Goal: Information Seeking & Learning: Learn about a topic

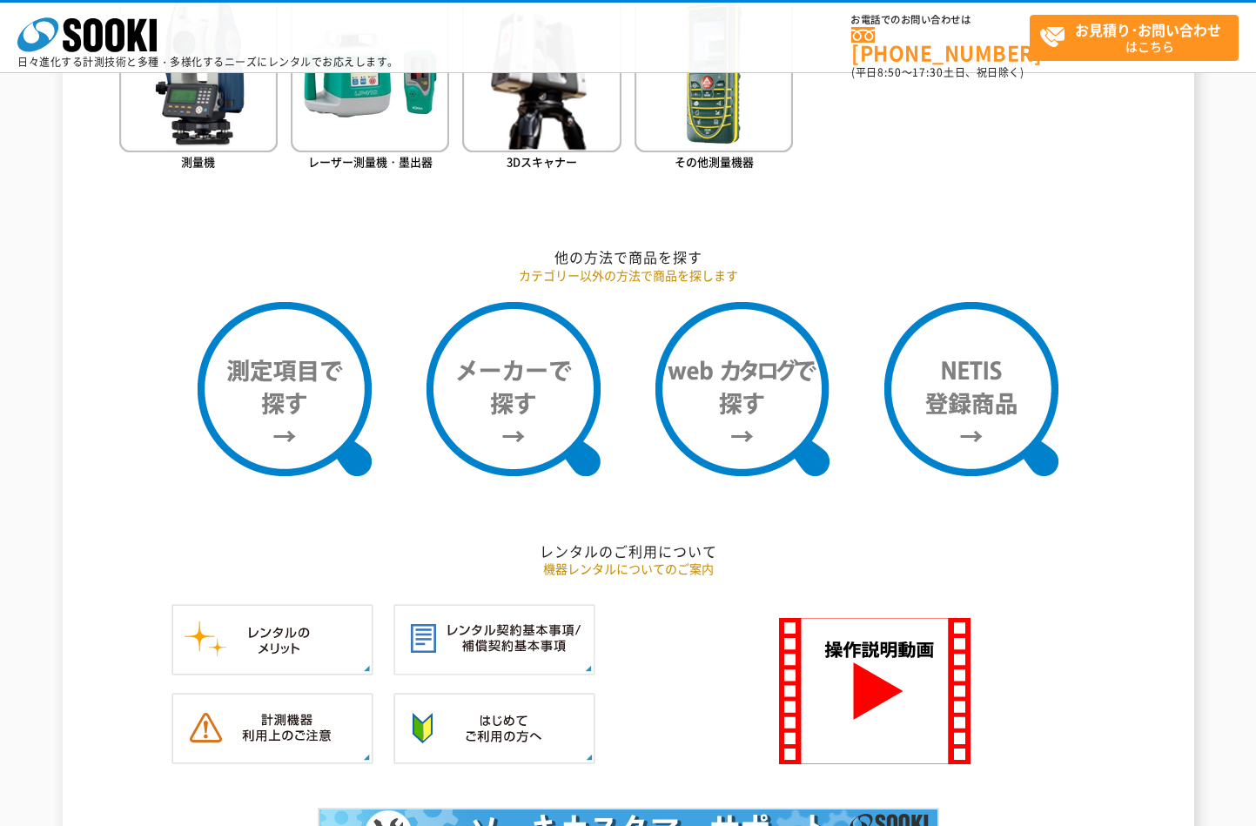
scroll to position [1258, 0]
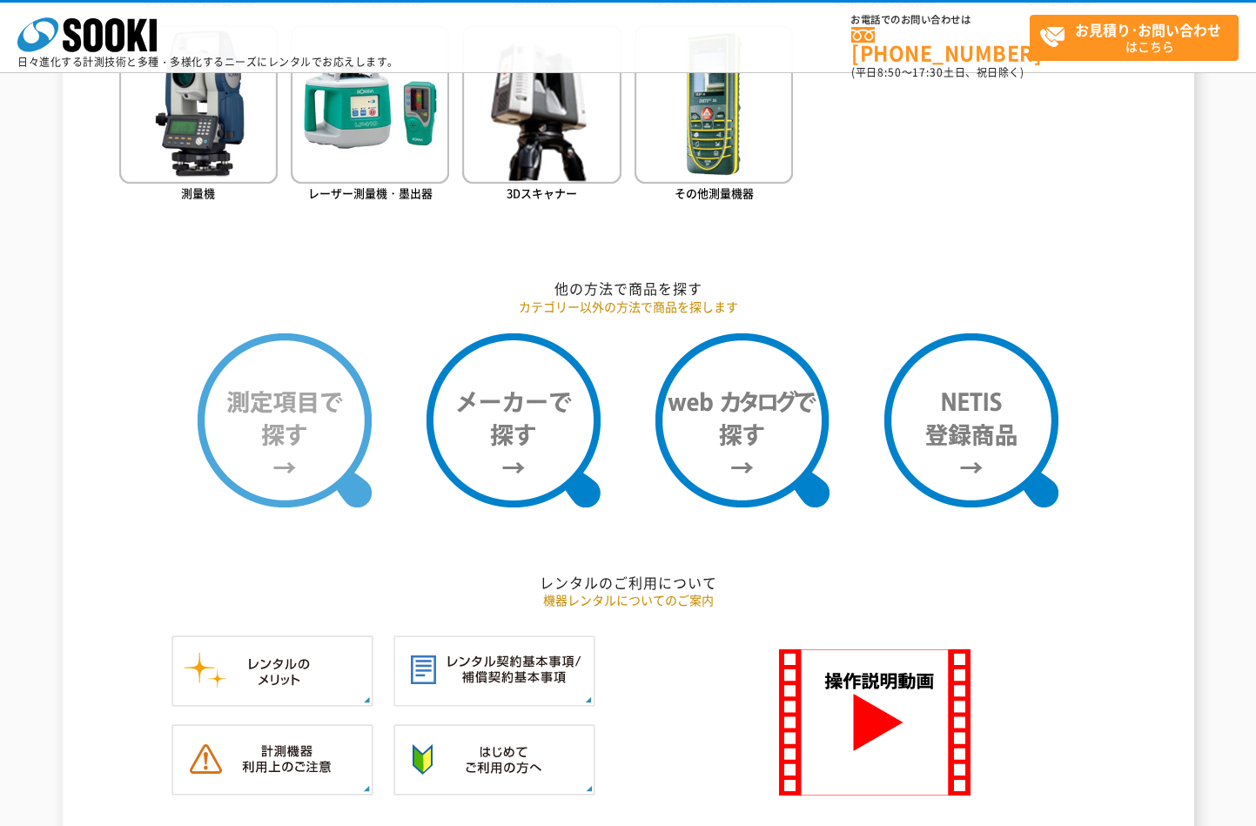
click at [271, 464] on img at bounding box center [285, 420] width 174 height 174
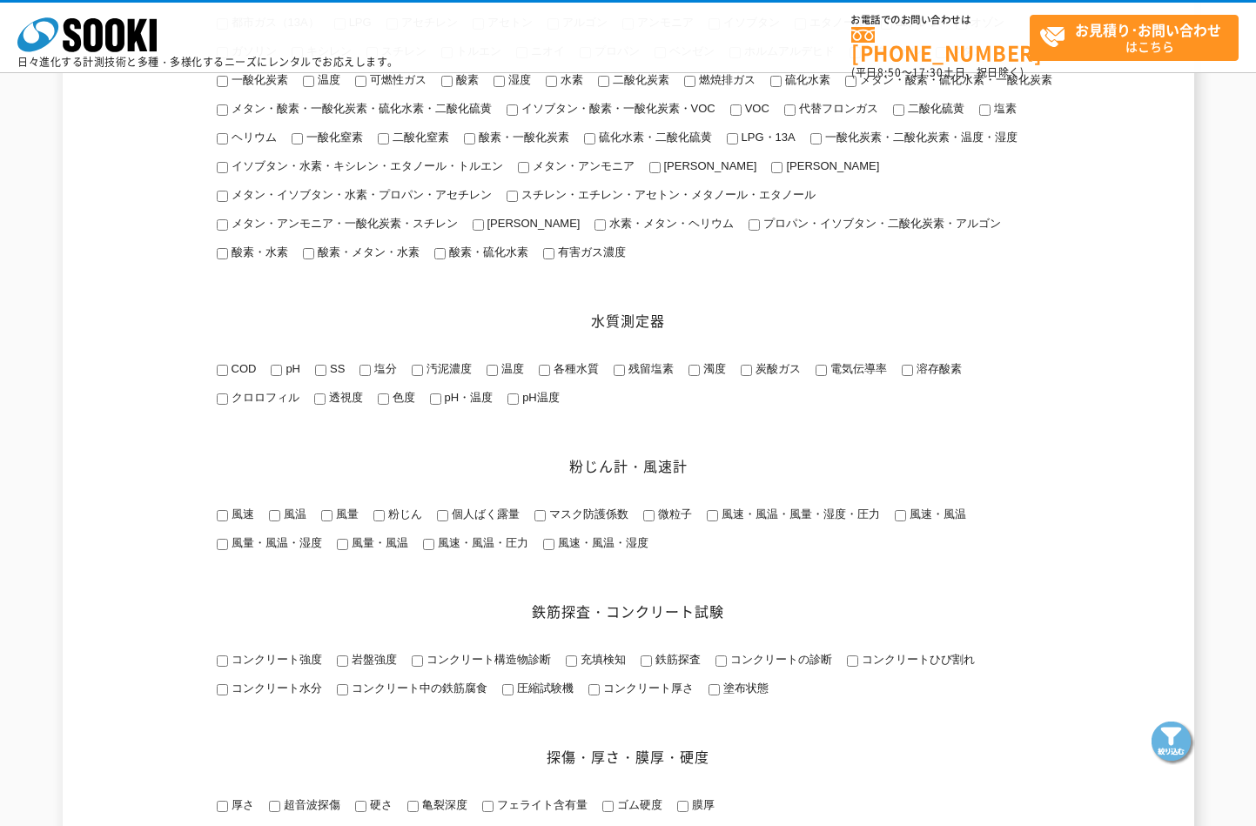
scroll to position [435, 0]
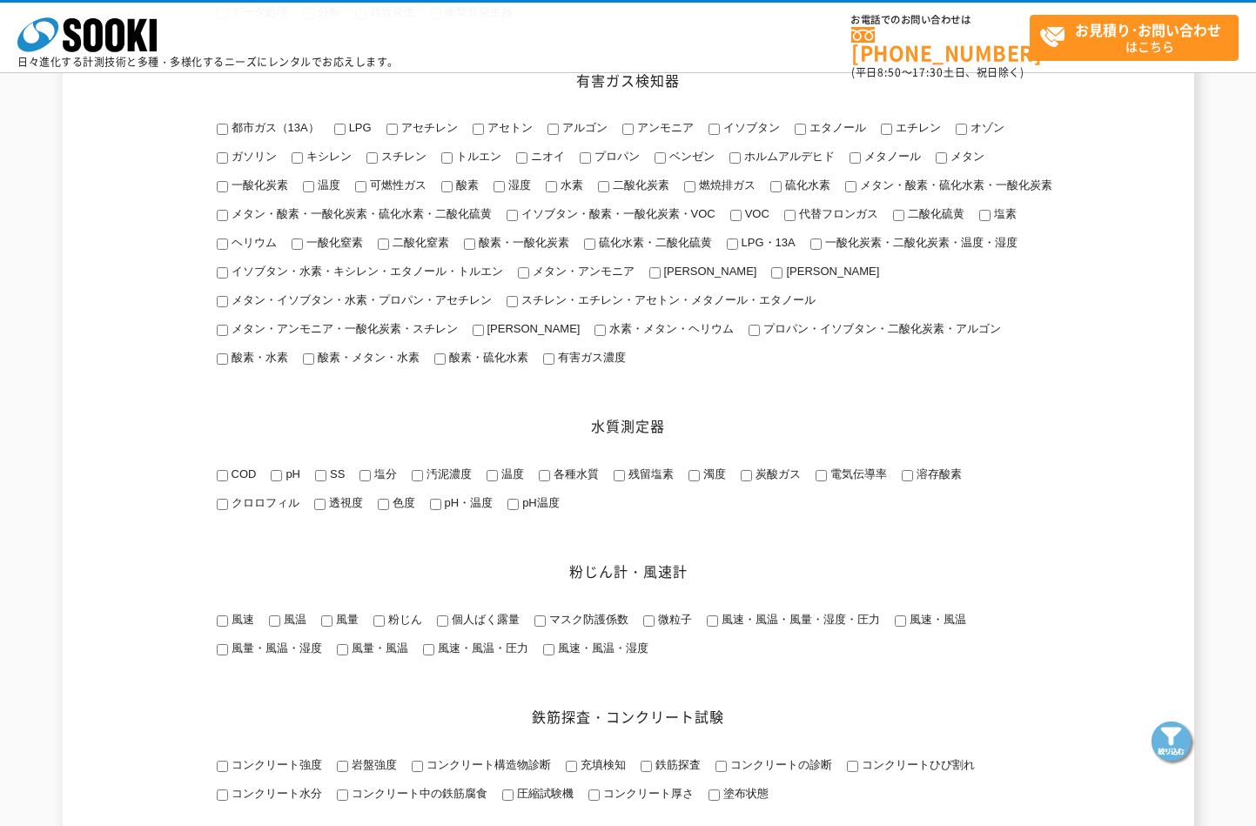
click at [223, 185] on input "一酸化炭素" at bounding box center [222, 186] width 11 height 11
checkbox input "true"
click at [306, 191] on input "温度" at bounding box center [308, 186] width 11 height 11
checkbox input "true"
click at [602, 190] on input "二酸化炭素" at bounding box center [603, 186] width 11 height 11
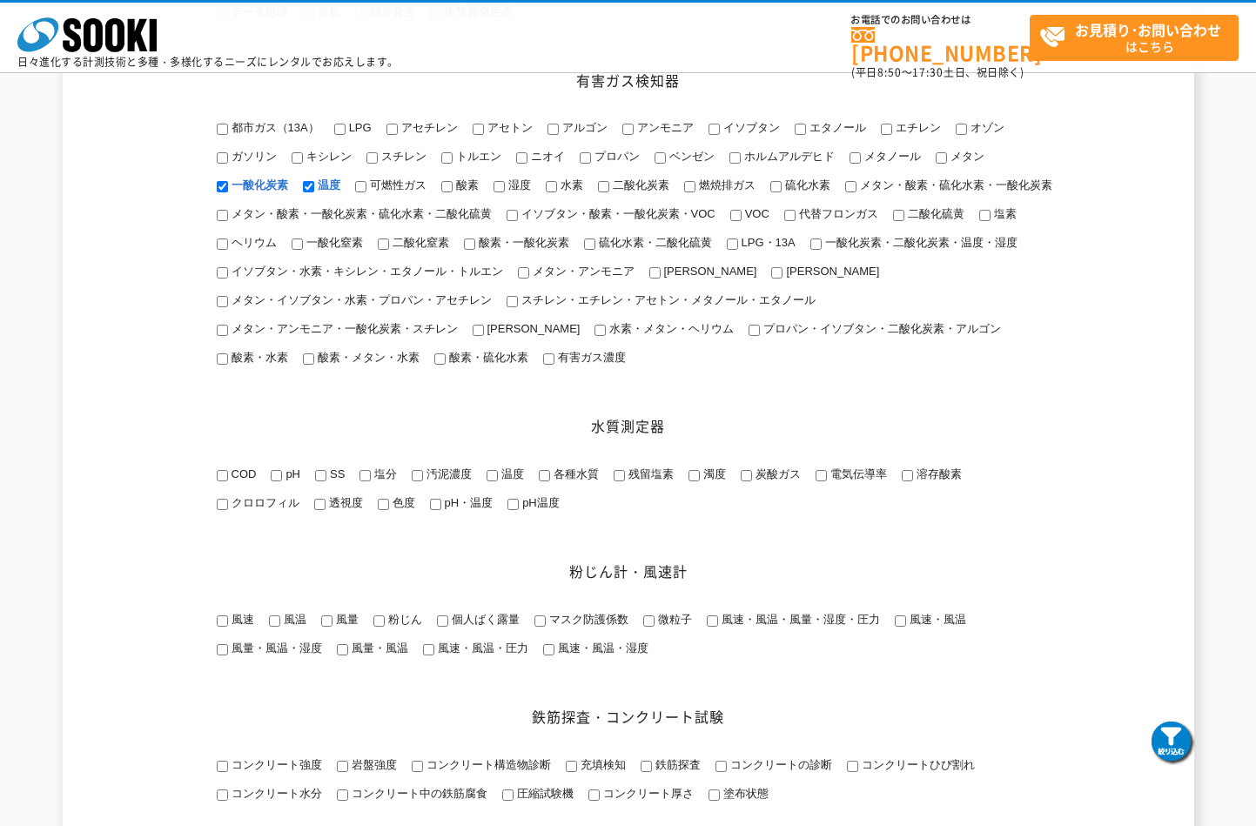
checkbox input "true"
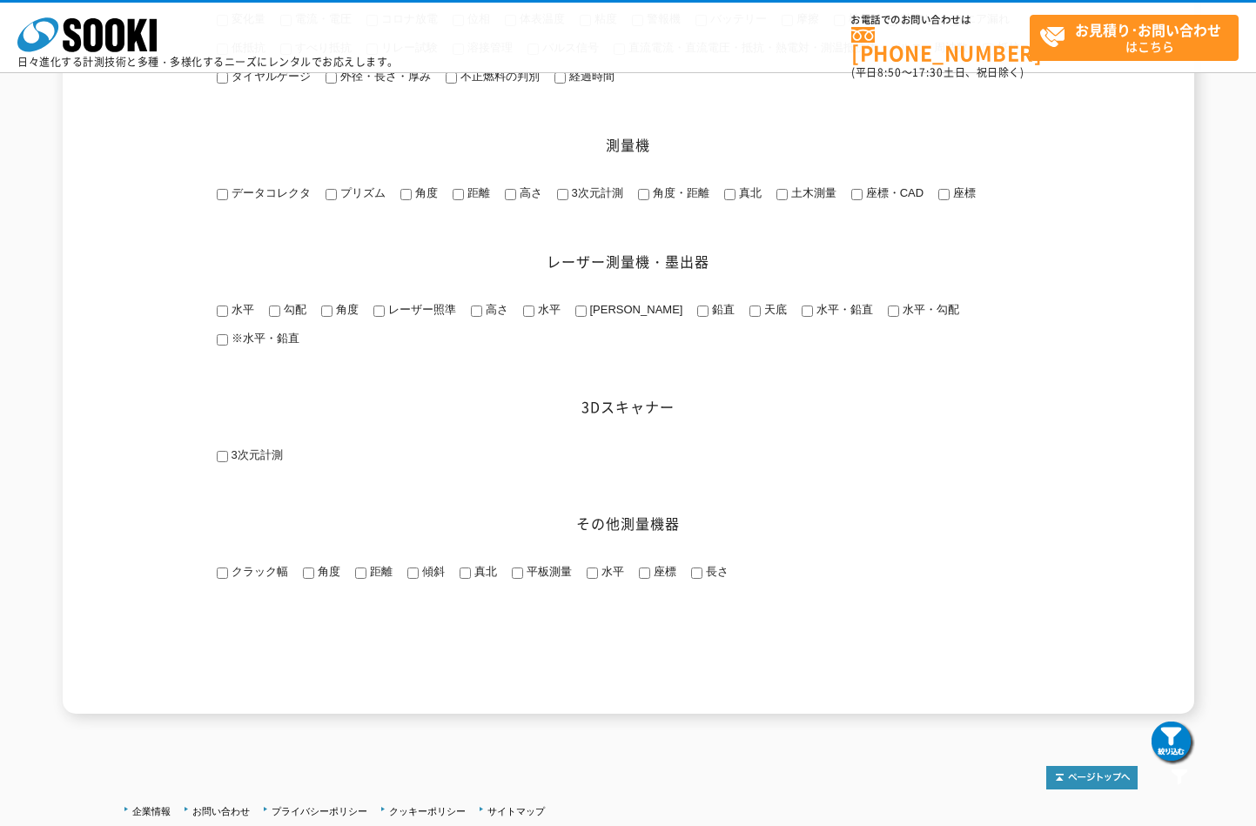
scroll to position [2351, 0]
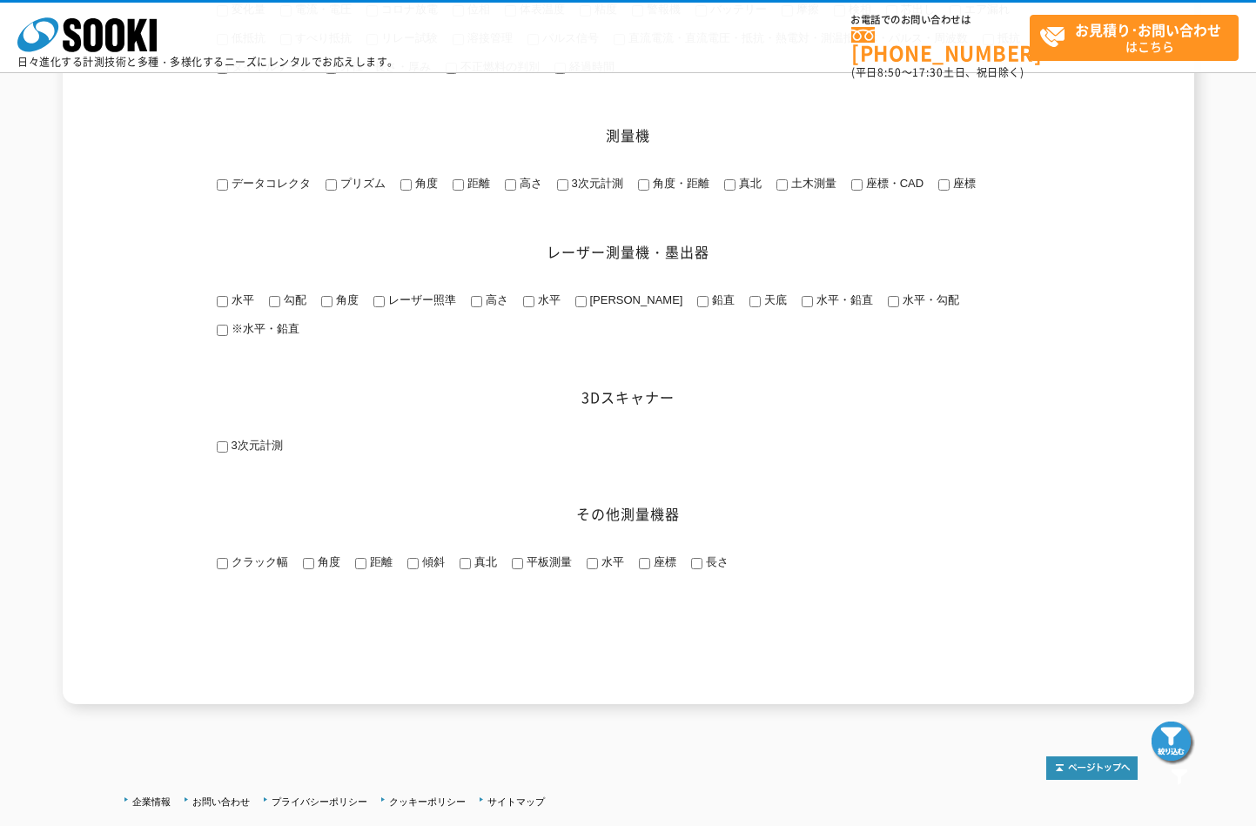
click at [1170, 755] on img at bounding box center [1174, 744] width 44 height 44
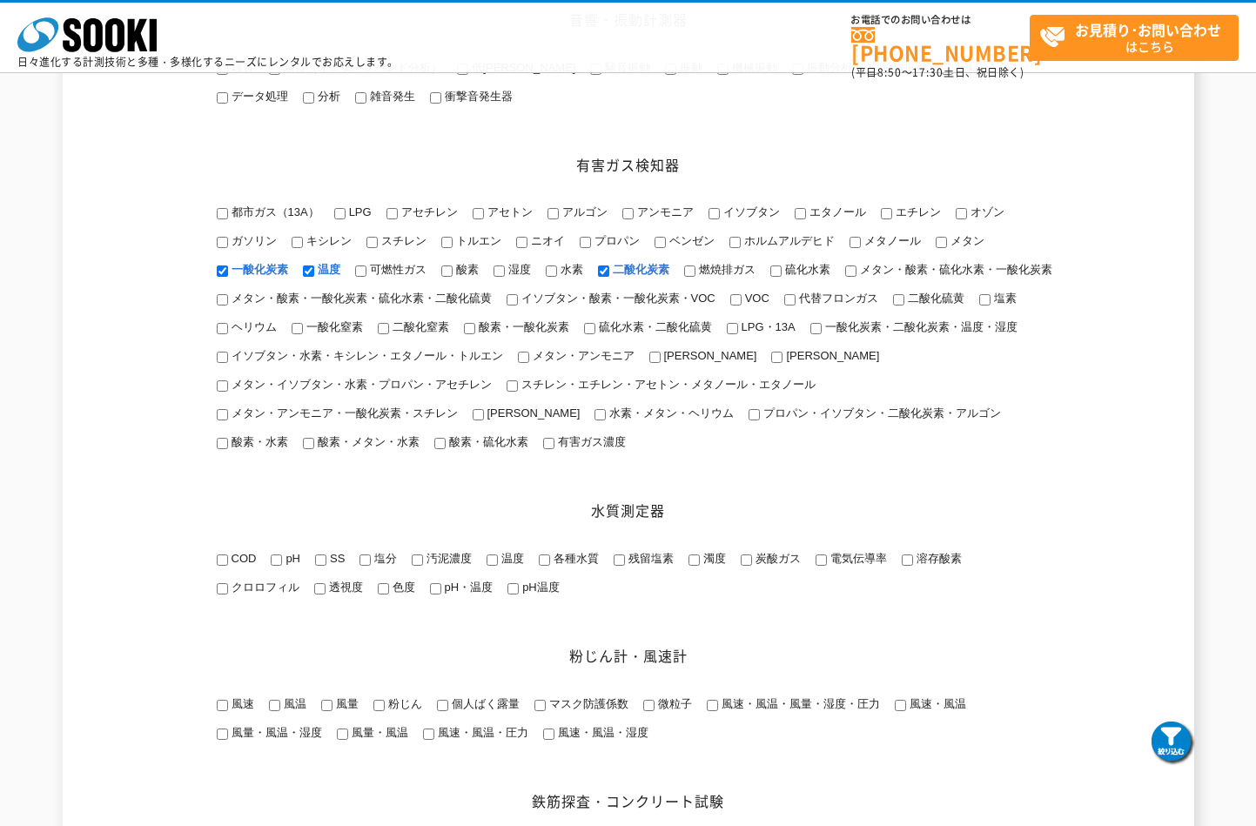
scroll to position [348, 0]
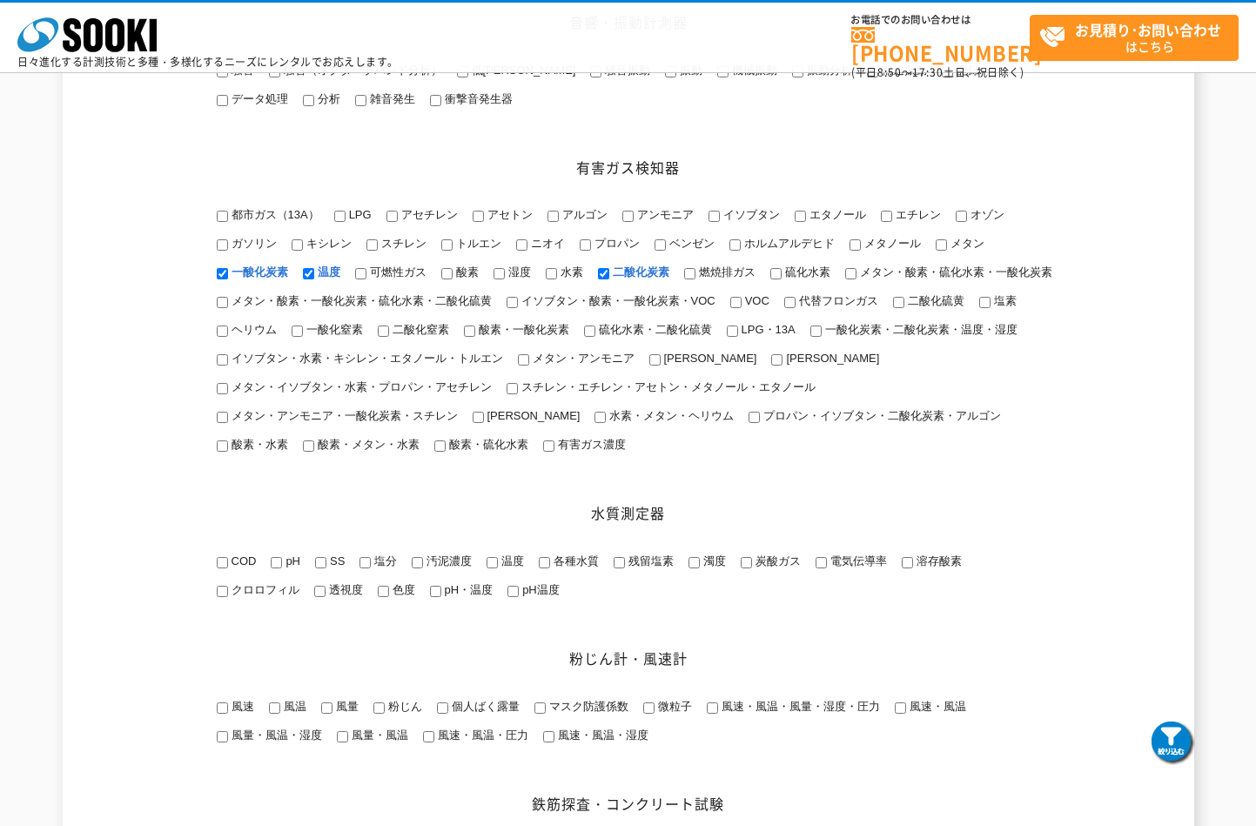
click at [447, 276] on input "酸素" at bounding box center [446, 273] width 11 height 11
checkbox input "true"
click at [1172, 741] on img at bounding box center [1174, 744] width 44 height 44
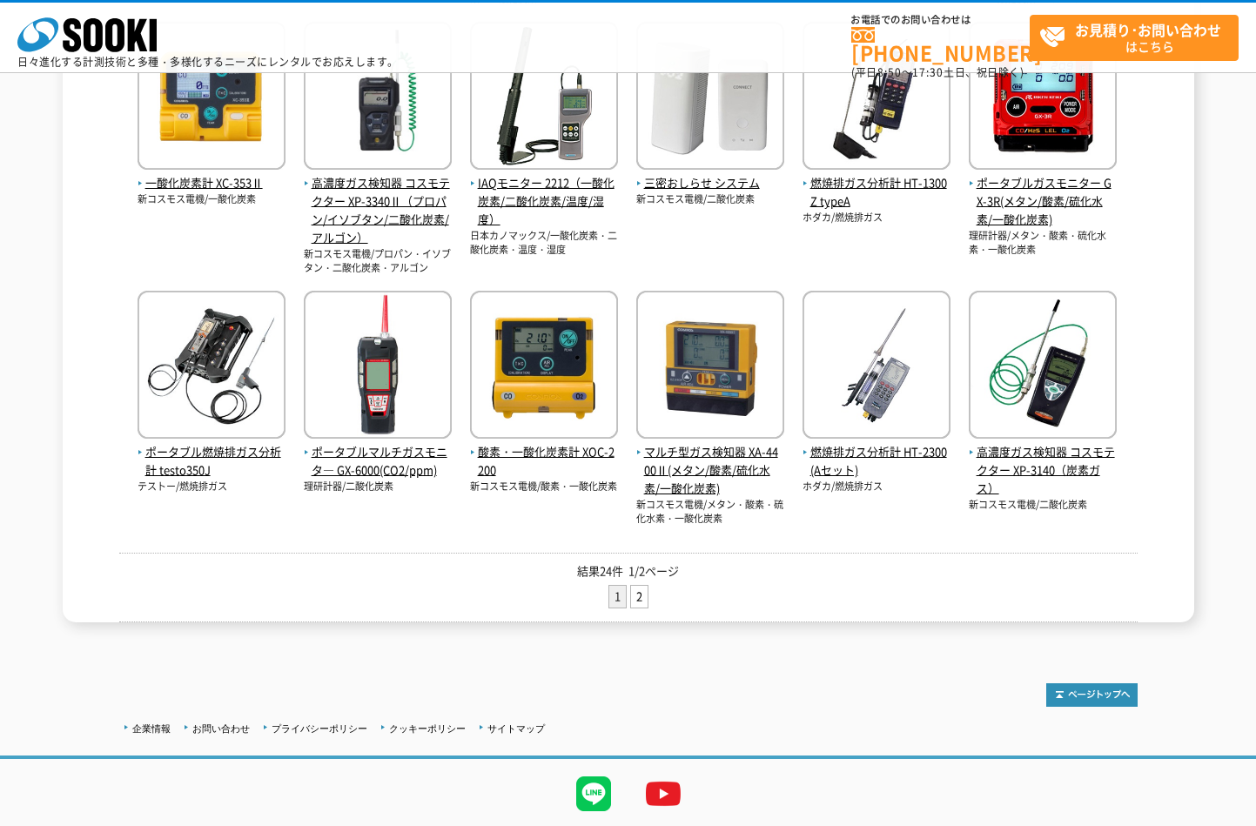
scroll to position [697, 0]
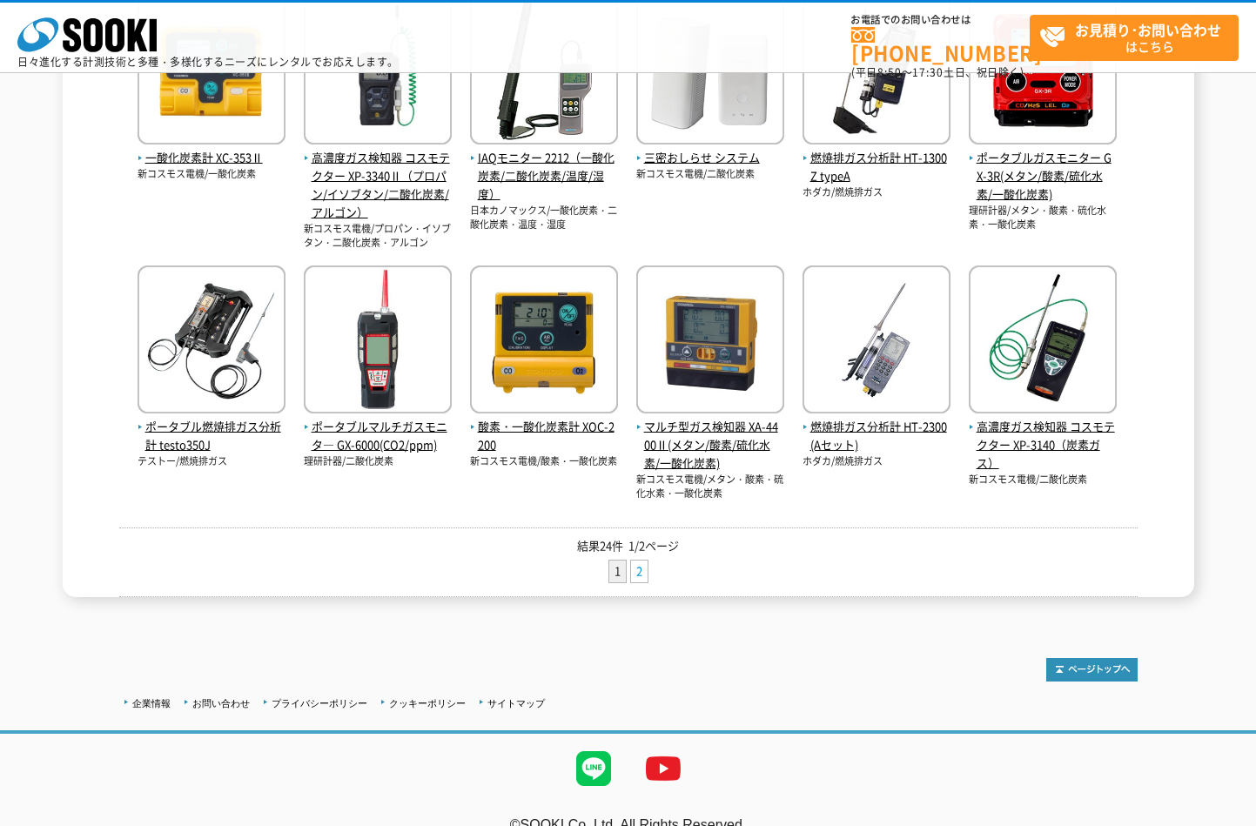
click at [639, 582] on link "2" at bounding box center [639, 572] width 17 height 22
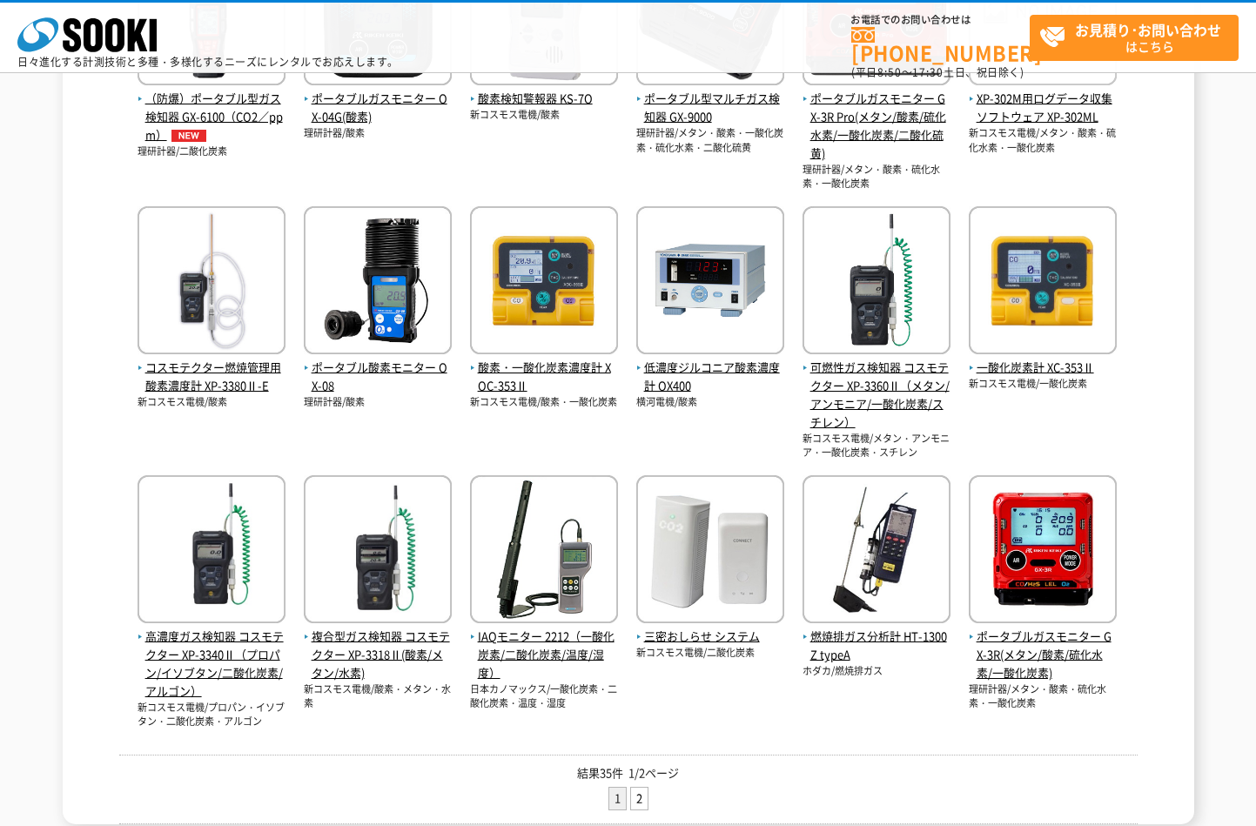
scroll to position [522, 0]
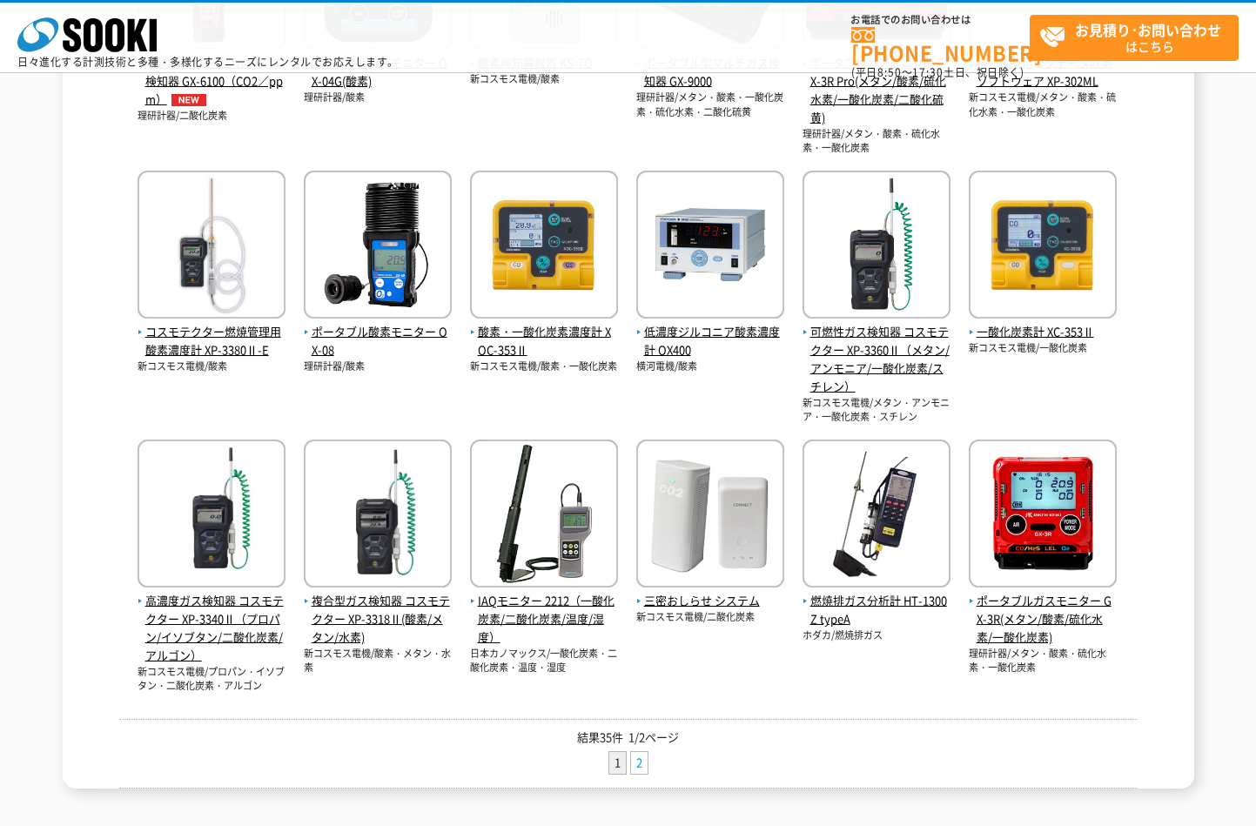
click at [634, 758] on link "2" at bounding box center [639, 763] width 17 height 22
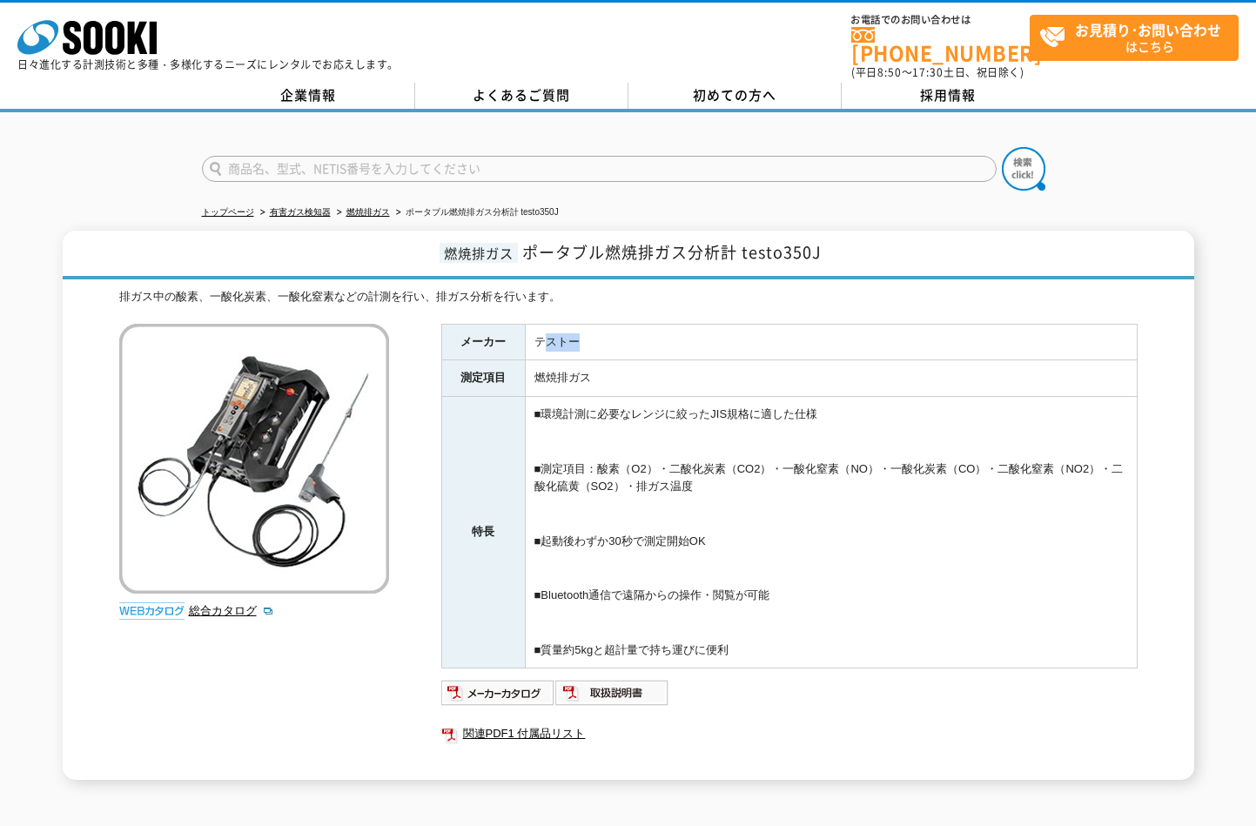
drag, startPoint x: 541, startPoint y: 326, endPoint x: 582, endPoint y: 332, distance: 41.4
click at [582, 332] on td "テストー" at bounding box center [831, 342] width 612 height 37
drag, startPoint x: 582, startPoint y: 332, endPoint x: 528, endPoint y: 329, distance: 54.0
click at [528, 329] on td "テストー" at bounding box center [831, 342] width 612 height 37
drag, startPoint x: 535, startPoint y: 331, endPoint x: 610, endPoint y: 337, distance: 75.1
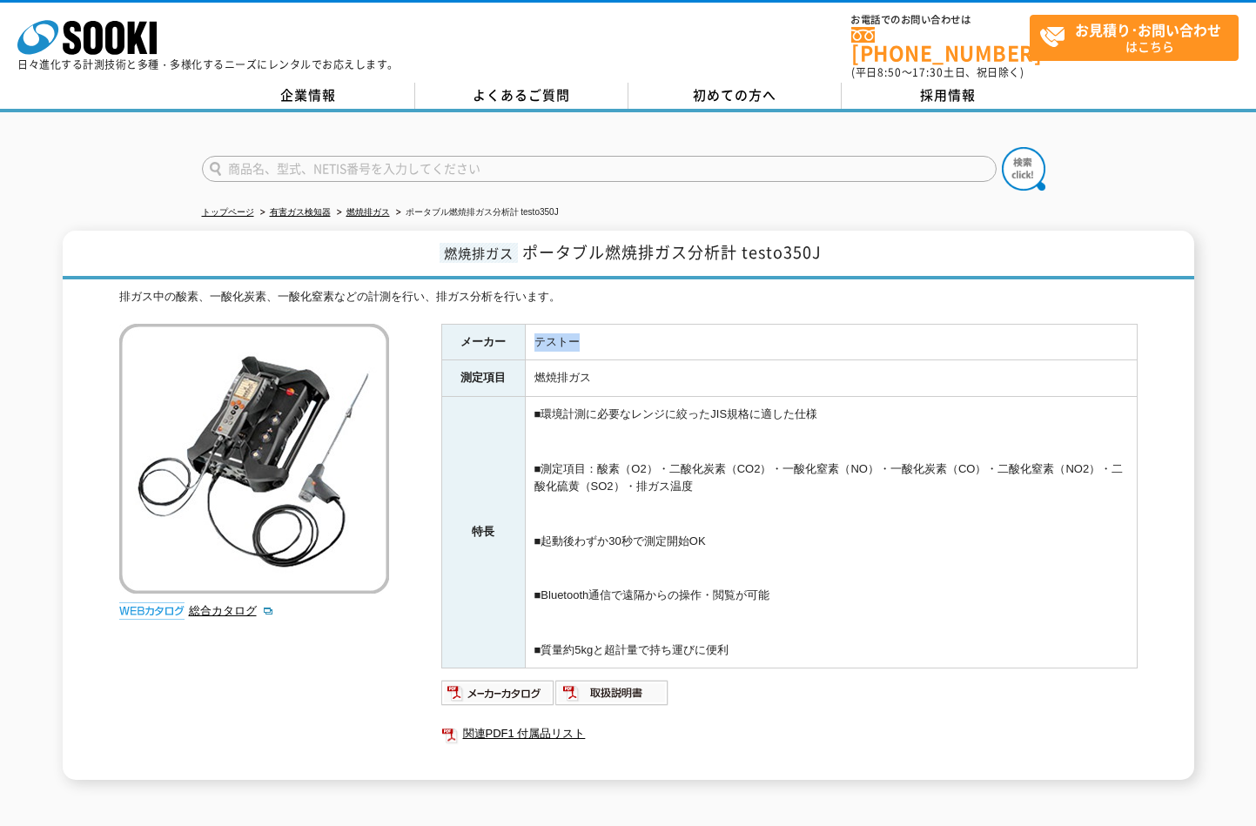
click at [610, 337] on td "テストー" at bounding box center [831, 342] width 612 height 37
drag, startPoint x: 610, startPoint y: 337, endPoint x: 562, endPoint y: 333, distance: 48.9
copy td "テストー"
click at [12, 212] on div "トップページ 有害ガス検知器 燃焼排ガス ポータブル燃焼排ガス分析計 testo350J 燃焼排ガス ポータブル燃焼排ガス分析計 testo350J 排ガス中…" at bounding box center [628, 455] width 1256 height 686
click at [96, 49] on icon at bounding box center [93, 38] width 19 height 34
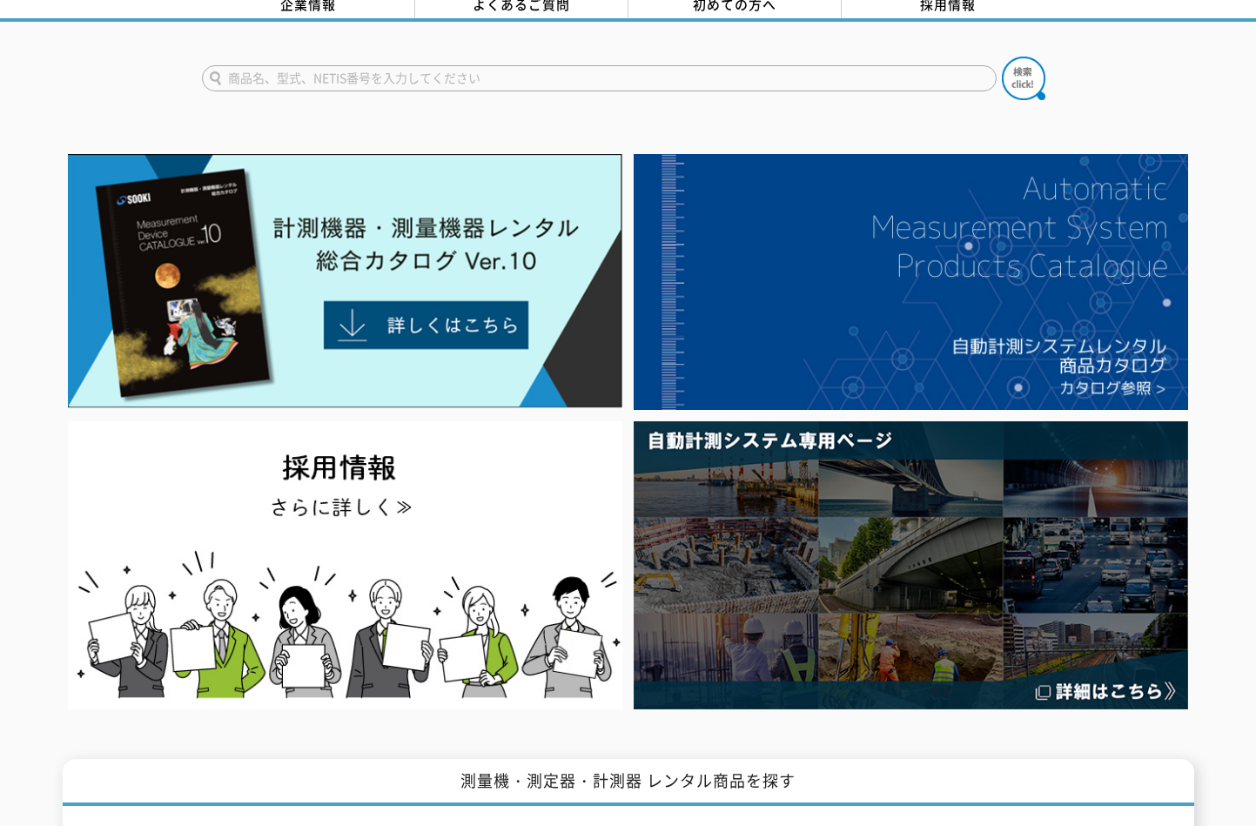
scroll to position [87, 0]
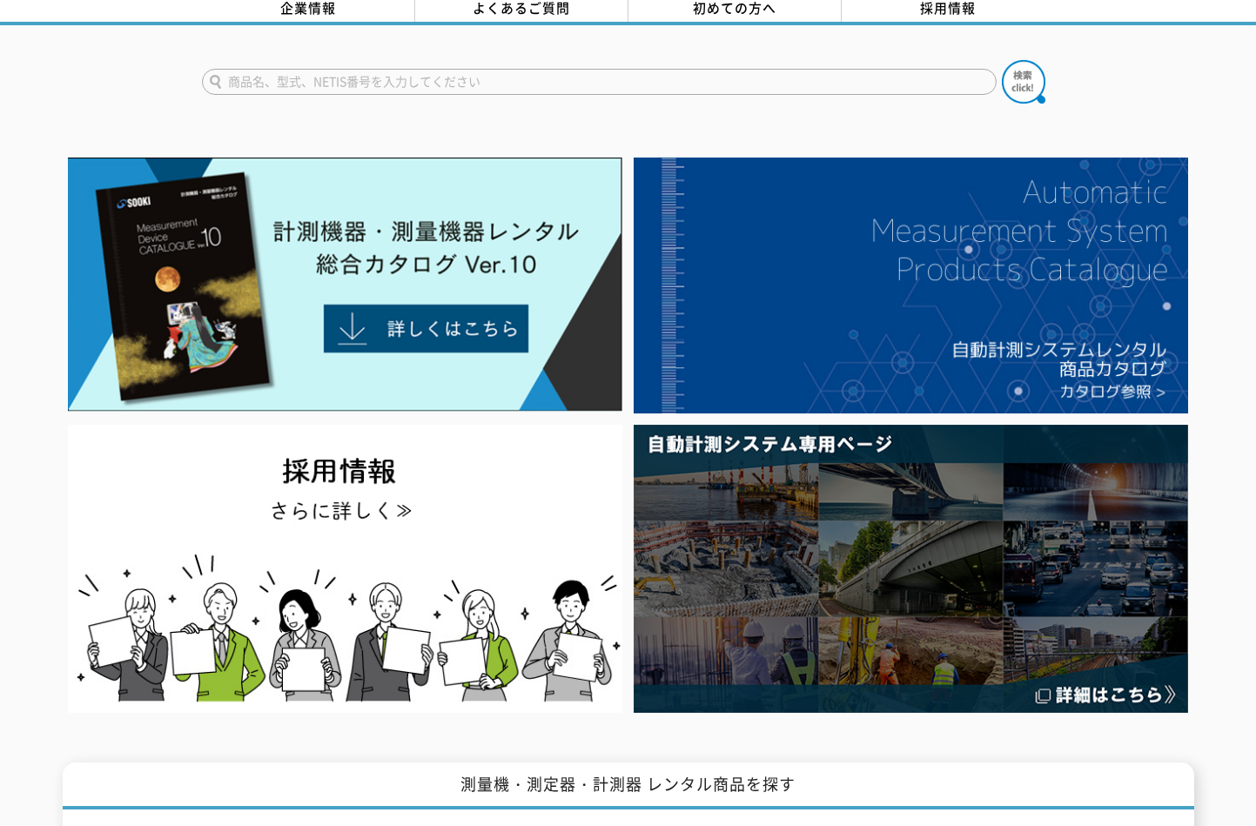
click at [1226, 454] on div at bounding box center [628, 435] width 1256 height 567
